Goal: Task Accomplishment & Management: Manage account settings

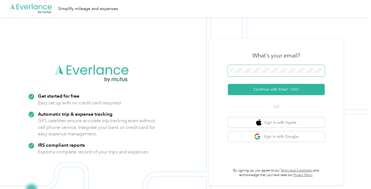
click at [256, 66] on span at bounding box center [276, 70] width 97 height 11
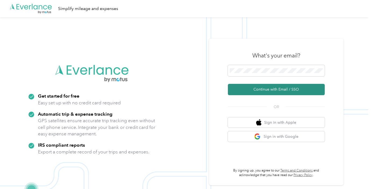
click at [279, 95] on button "Continue with Email / SSO" at bounding box center [276, 89] width 97 height 11
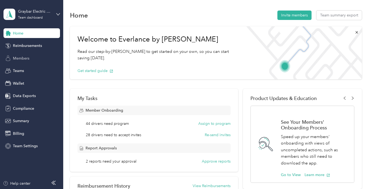
click at [38, 57] on div "Members" at bounding box center [31, 58] width 57 height 10
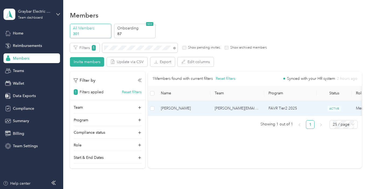
click at [186, 104] on td "[PERSON_NAME]" at bounding box center [184, 108] width 54 height 15
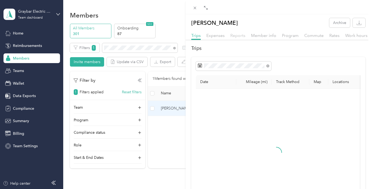
click at [239, 34] on span "Reports" at bounding box center [237, 35] width 15 height 5
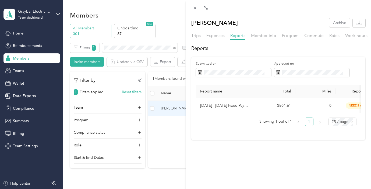
click at [125, 48] on div "[PERSON_NAME] Archive Trips Expenses Reports Member info Program Commute Rates …" at bounding box center [185, 94] width 371 height 189
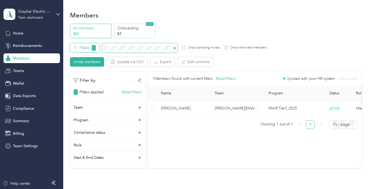
click at [87, 47] on div "Filters 1 Show pending invites Show archived members" at bounding box center [168, 47] width 197 height 9
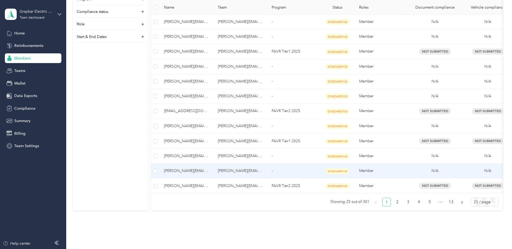
scroll to position [293, 0]
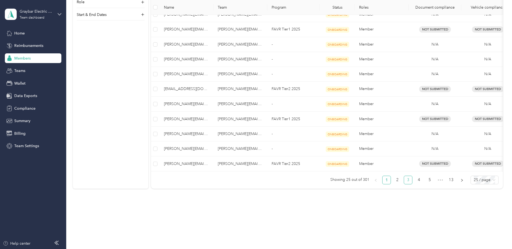
click at [371, 180] on link "3" at bounding box center [408, 180] width 8 height 8
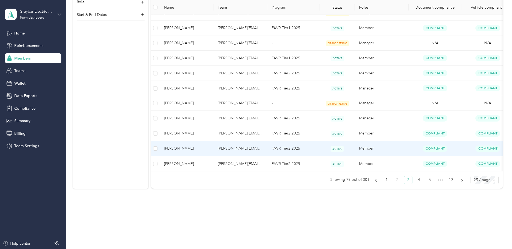
click at [263, 148] on td "[PERSON_NAME][EMAIL_ADDRESS][PERSON_NAME][DOMAIN_NAME]" at bounding box center [240, 148] width 54 height 15
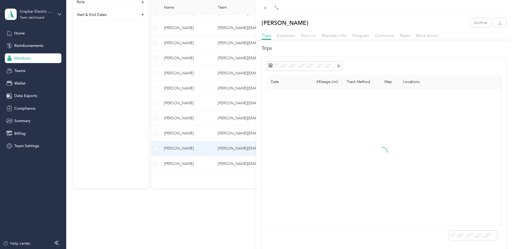
click at [307, 34] on span "Reports" at bounding box center [308, 35] width 15 height 5
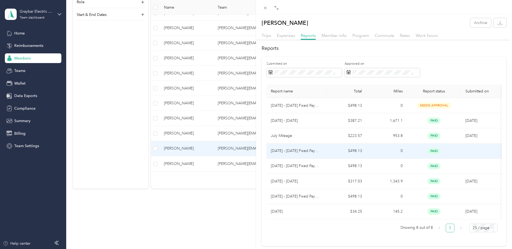
click at [318, 152] on p "[DATE] - [DATE] Fixed Payment" at bounding box center [296, 151] width 51 height 6
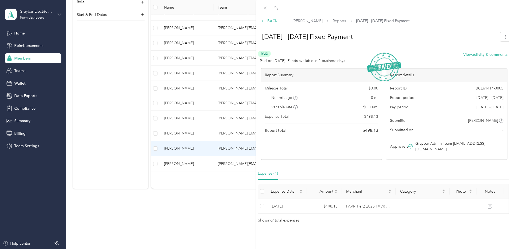
click at [268, 23] on div "BACK" at bounding box center [270, 21] width 16 height 6
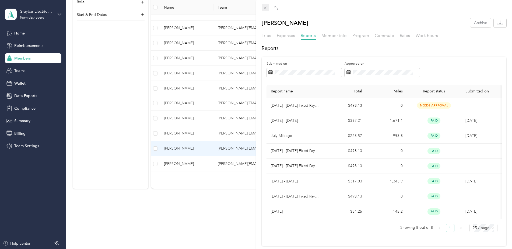
click at [265, 188] on div "Drag to resize Click to close [PERSON_NAME] Archive Trips Expenses Reports Memb…" at bounding box center [254, 249] width 509 height 0
click at [266, 8] on icon at bounding box center [265, 8] width 3 height 3
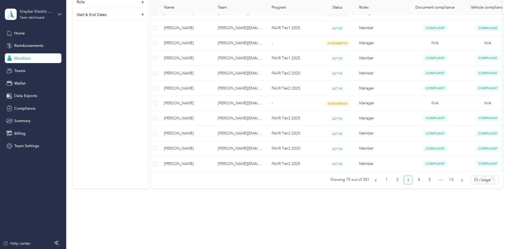
click at [33, 55] on div "Members" at bounding box center [33, 58] width 57 height 10
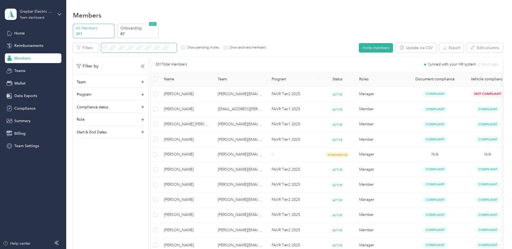
click at [134, 51] on span at bounding box center [138, 47] width 75 height 9
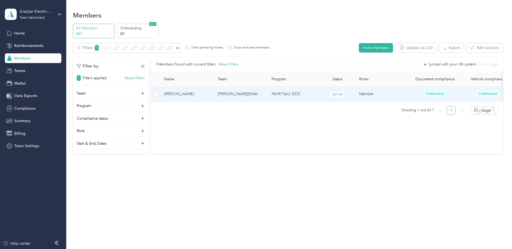
click at [199, 95] on span "[PERSON_NAME]" at bounding box center [186, 94] width 45 height 6
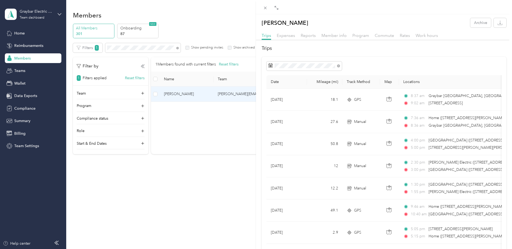
click at [126, 46] on div "[PERSON_NAME] Archive Trips Expenses Reports Member info Program Commute Rates …" at bounding box center [256, 124] width 512 height 249
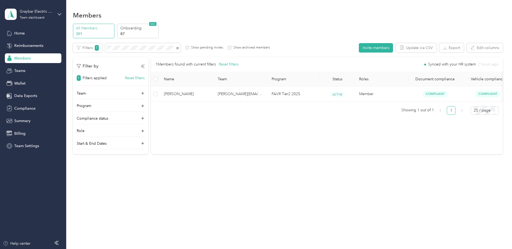
click at [126, 48] on div at bounding box center [256, 124] width 512 height 249
click at [60, 43] on section "Graybar Electric Company, Inc Team dashboard Home Reimbursements Members Teams …" at bounding box center [254, 124] width 509 height 249
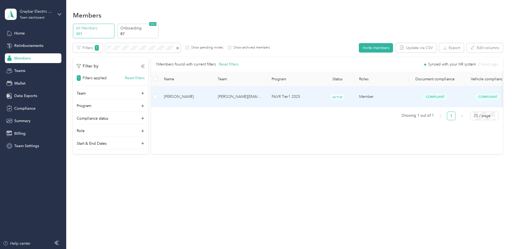
click at [201, 94] on span "[PERSON_NAME]" at bounding box center [186, 97] width 45 height 6
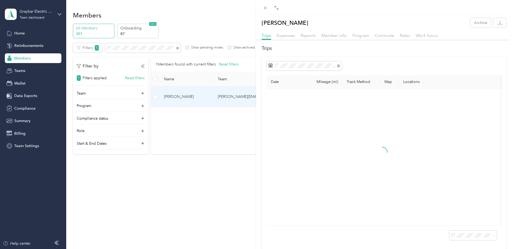
click at [335, 38] on div "Member info" at bounding box center [333, 35] width 25 height 7
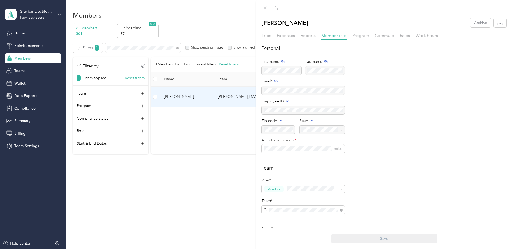
click at [365, 33] on span "Program" at bounding box center [360, 35] width 17 height 5
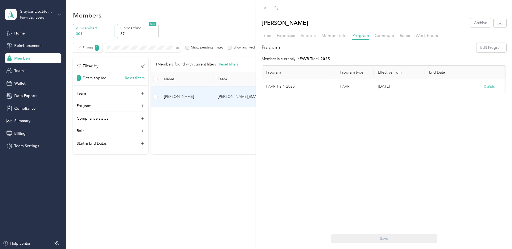
click at [309, 35] on span "Reports" at bounding box center [308, 35] width 15 height 5
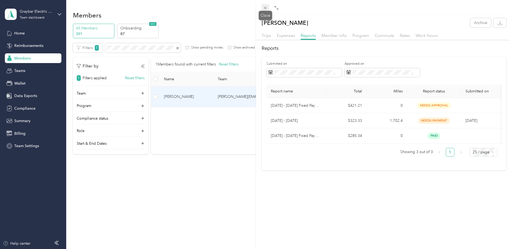
click at [265, 7] on icon at bounding box center [265, 8] width 5 height 5
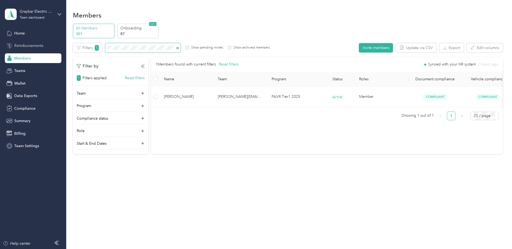
click at [47, 47] on section "Graybar Electric Company, Inc Team dashboard Home Reimbursements Members Teams …" at bounding box center [254, 124] width 509 height 249
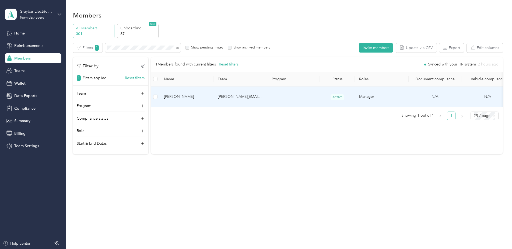
click at [292, 89] on td "-" at bounding box center [293, 96] width 52 height 21
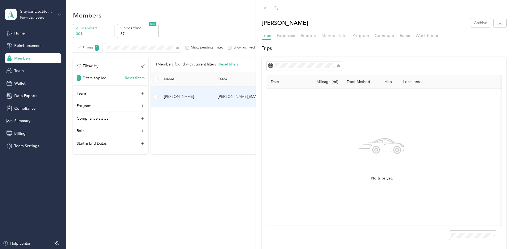
click at [340, 36] on span "Member info" at bounding box center [333, 35] width 25 height 5
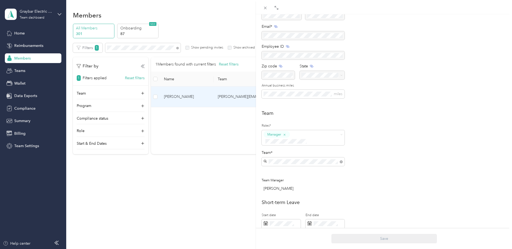
scroll to position [22, 0]
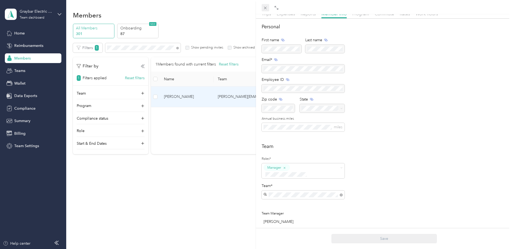
click at [266, 9] on icon at bounding box center [265, 8] width 5 height 5
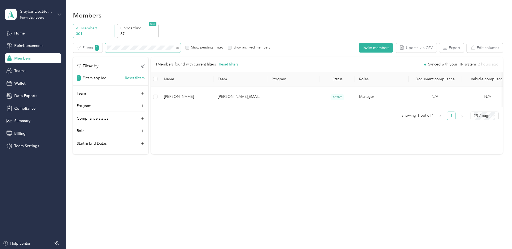
click at [62, 47] on section "Graybar Electric Company, Inc Team dashboard Home Reimbursements Members Teams …" at bounding box center [254, 124] width 509 height 249
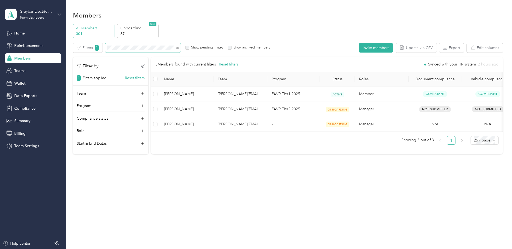
click at [178, 50] on span at bounding box center [176, 48] width 4 height 6
click at [178, 48] on icon at bounding box center [177, 48] width 2 height 2
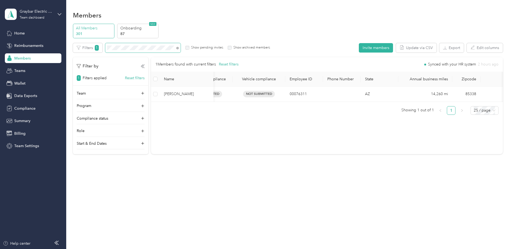
scroll to position [0, 88]
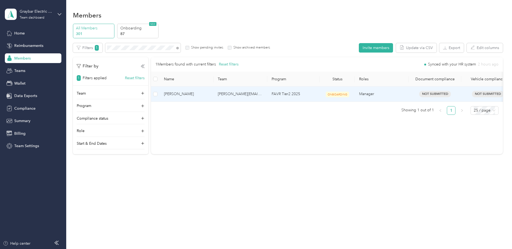
click at [210, 90] on td "[PERSON_NAME]" at bounding box center [187, 93] width 54 height 15
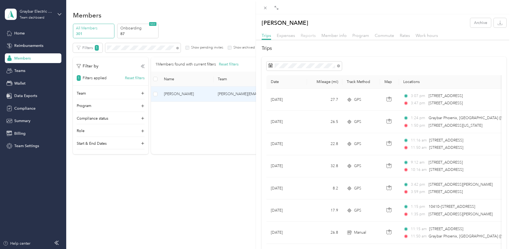
click at [310, 37] on span "Reports" at bounding box center [308, 35] width 15 height 5
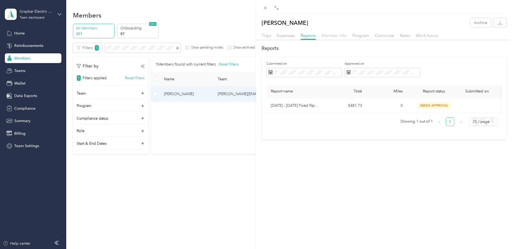
click at [337, 35] on span "Member info" at bounding box center [333, 35] width 25 height 5
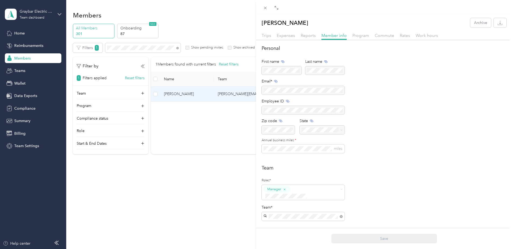
click at [139, 45] on div "[PERSON_NAME] Archive Trips Expenses Reports Member info Program Commute Rates …" at bounding box center [256, 124] width 512 height 249
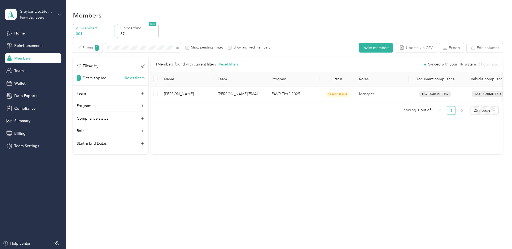
drag, startPoint x: 141, startPoint y: 51, endPoint x: 137, endPoint y: 46, distance: 5.7
click at [141, 50] on div at bounding box center [256, 124] width 512 height 249
click at [0, 44] on html "Graybar Electric Company, Inc Team dashboard Home Reimbursements Members Teams …" at bounding box center [254, 124] width 509 height 249
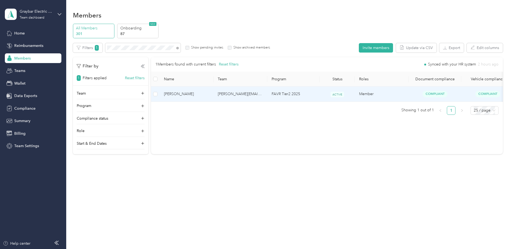
click at [203, 91] on td "[PERSON_NAME]" at bounding box center [187, 93] width 54 height 15
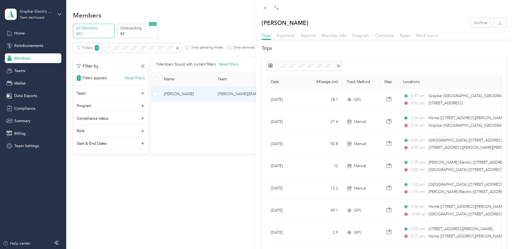
click at [330, 32] on div "Member info" at bounding box center [333, 35] width 25 height 7
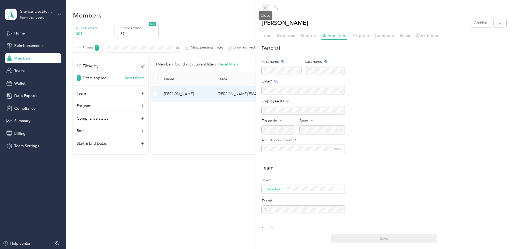
click at [264, 7] on icon at bounding box center [265, 8] width 5 height 5
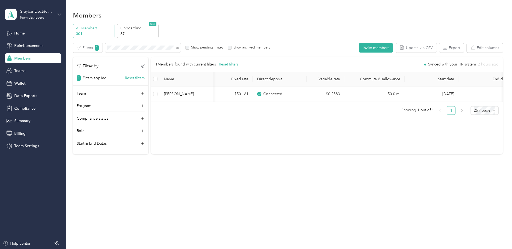
scroll to position [0, 324]
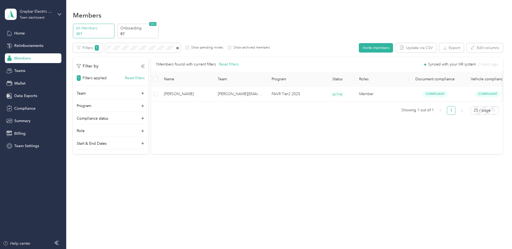
click at [178, 47] on icon at bounding box center [177, 48] width 2 height 2
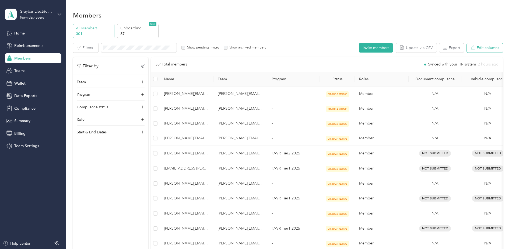
click at [371, 52] on button "Edit columns" at bounding box center [485, 47] width 36 height 9
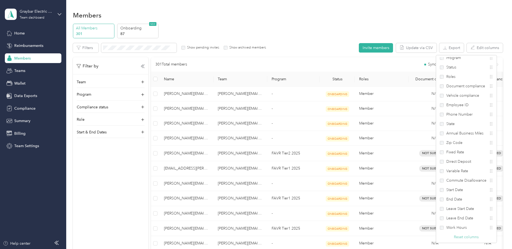
click at [371, 188] on button "Reset columns" at bounding box center [466, 237] width 25 height 6
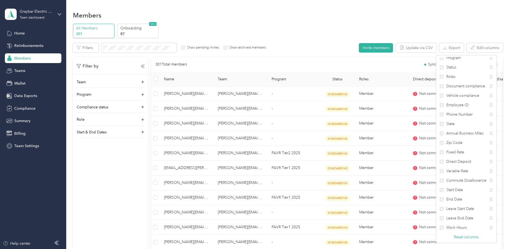
click at [371, 25] on div "All Members 301 Onboarding 87 NEW" at bounding box center [288, 31] width 430 height 15
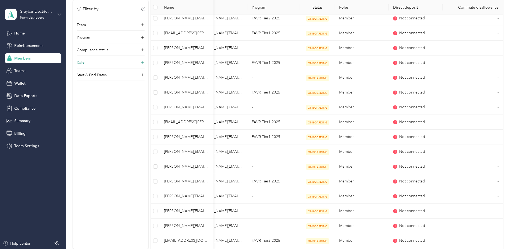
click at [112, 61] on div "Role" at bounding box center [111, 63] width 68 height 9
click at [86, 71] on label "Member" at bounding box center [87, 70] width 14 height 5
click at [139, 72] on div "Role 1" at bounding box center [111, 75] width 68 height 9
click at [117, 75] on div "Role 1" at bounding box center [111, 75] width 68 height 9
click at [141, 72] on icon at bounding box center [143, 74] width 4 height 4
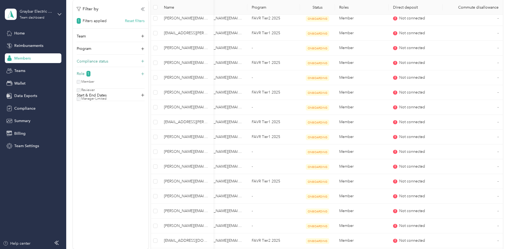
click at [139, 64] on div "Compliance status" at bounding box center [111, 62] width 68 height 9
click at [143, 61] on icon at bounding box center [143, 61] width 4 height 4
click at [140, 52] on div "Program" at bounding box center [111, 50] width 68 height 9
click at [140, 49] on div "Program" at bounding box center [111, 50] width 68 height 9
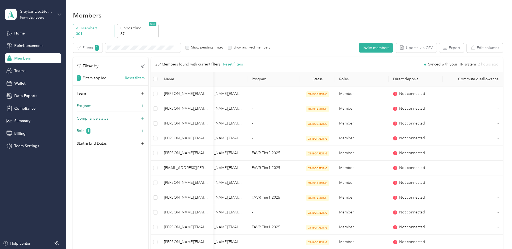
click at [140, 109] on div "Program" at bounding box center [111, 107] width 68 height 9
click at [140, 105] on div "Program" at bounding box center [111, 107] width 68 height 9
click at [143, 96] on div "Team" at bounding box center [111, 94] width 68 height 9
click at [143, 93] on icon at bounding box center [143, 93] width 4 height 4
click at [141, 117] on icon at bounding box center [142, 118] width 5 height 5
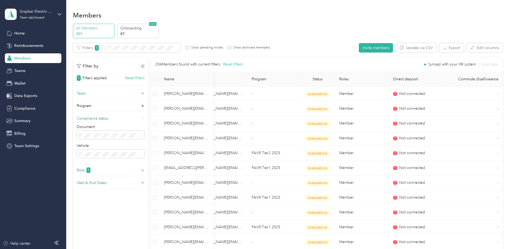
click at [140, 184] on div "Start & End Dates" at bounding box center [111, 184] width 68 height 9
click at [139, 183] on div "Start & End Dates" at bounding box center [111, 184] width 68 height 9
click at [138, 168] on div "Role 1" at bounding box center [111, 171] width 68 height 9
drag, startPoint x: 142, startPoint y: 173, endPoint x: 141, endPoint y: 166, distance: 7.6
click at [142, 173] on div "Role 1" at bounding box center [111, 171] width 68 height 9
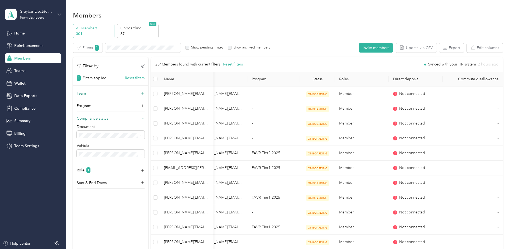
click at [139, 118] on div "Compliance status" at bounding box center [111, 119] width 68 height 9
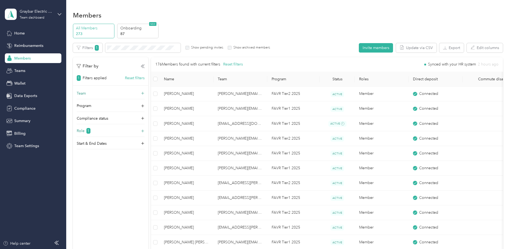
click at [133, 135] on div "Role 1" at bounding box center [111, 132] width 68 height 9
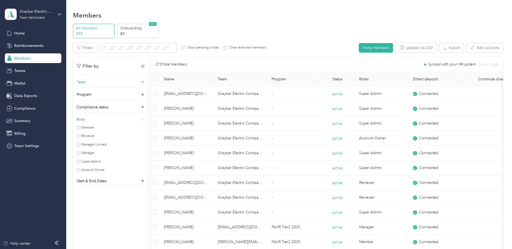
click at [141, 118] on icon at bounding box center [143, 120] width 4 height 4
click at [371, 48] on button "Edit columns" at bounding box center [485, 47] width 36 height 9
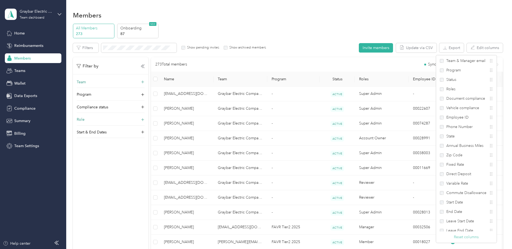
click at [371, 188] on button "Reset columns" at bounding box center [466, 237] width 25 height 6
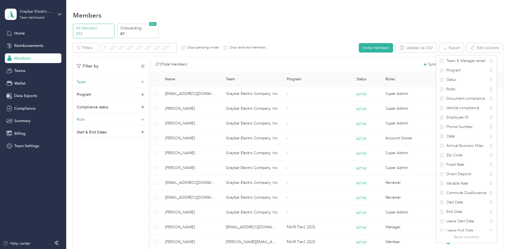
click at [371, 188] on div "Reset columns" at bounding box center [466, 237] width 61 height 6
click at [371, 119] on label "Employee ID" at bounding box center [454, 117] width 29 height 6
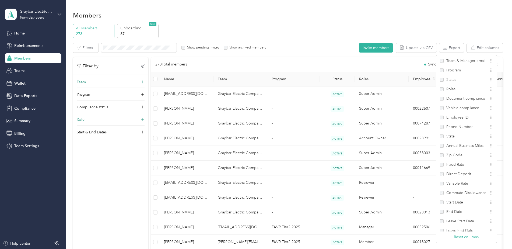
click at [371, 15] on div "Members" at bounding box center [288, 14] width 430 height 11
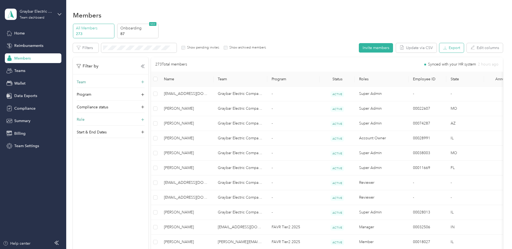
click at [371, 49] on button "Export" at bounding box center [451, 47] width 24 height 9
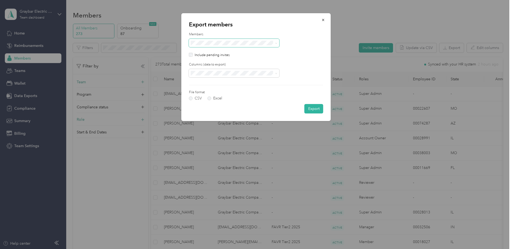
click at [250, 45] on span at bounding box center [234, 43] width 90 height 9
click at [213, 92] on div "All columns" at bounding box center [234, 92] width 83 height 6
click at [209, 97] on label "Excel" at bounding box center [215, 98] width 15 height 4
click at [315, 108] on button "Export" at bounding box center [313, 108] width 19 height 9
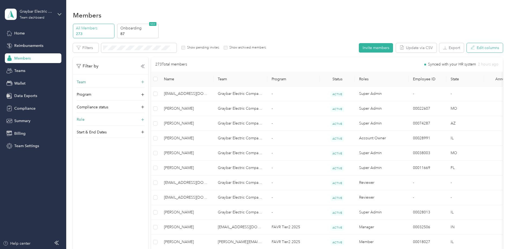
click at [371, 45] on button "Edit columns" at bounding box center [485, 47] width 36 height 9
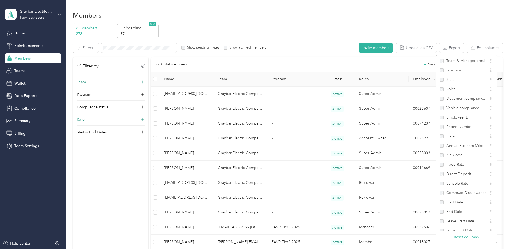
click at [371, 31] on div "All Members 273 Onboarding 87 NEW" at bounding box center [288, 31] width 430 height 15
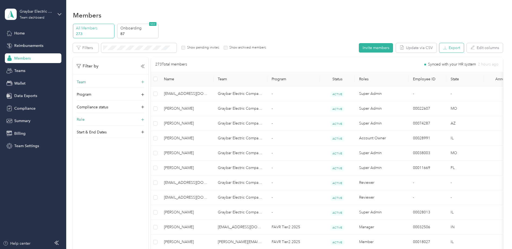
click at [371, 51] on button "Export" at bounding box center [451, 47] width 24 height 9
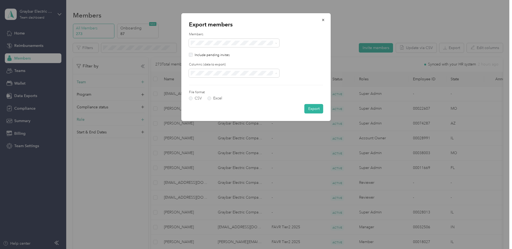
click at [211, 82] on div "Visible" at bounding box center [231, 83] width 77 height 6
click at [209, 100] on label "Excel" at bounding box center [215, 98] width 15 height 4
click at [237, 39] on span at bounding box center [234, 43] width 90 height 9
click at [315, 107] on button "Export" at bounding box center [313, 108] width 19 height 9
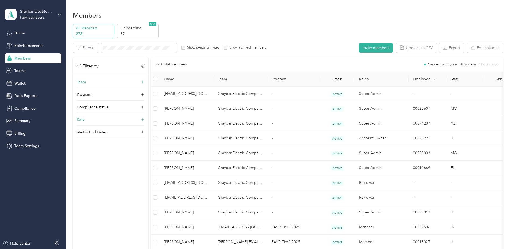
click at [353, 48] on div "Filters Show pending invites Show archived members Invite members Update via CS…" at bounding box center [288, 47] width 430 height 9
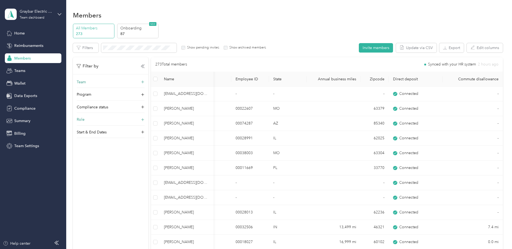
click at [173, 48] on icon at bounding box center [173, 48] width 2 height 2
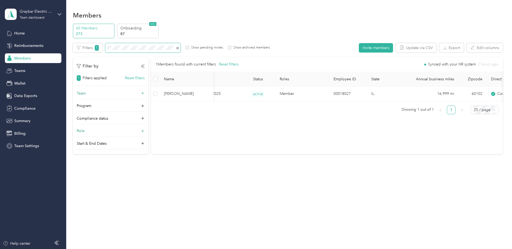
scroll to position [0, 48]
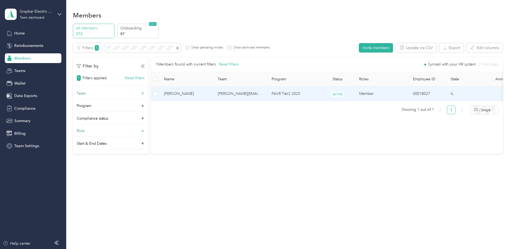
click at [187, 89] on td "[PERSON_NAME]" at bounding box center [187, 93] width 54 height 15
